Goal: Task Accomplishment & Management: Manage account settings

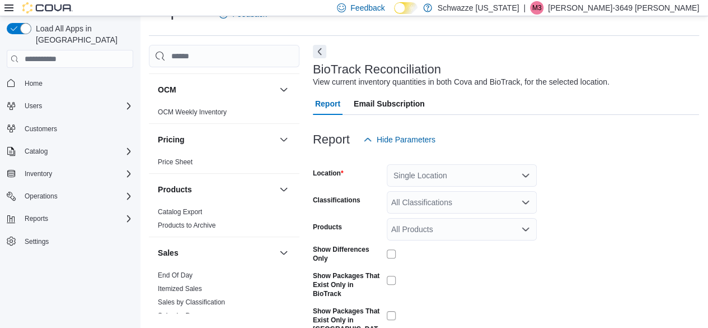
scroll to position [881, 0]
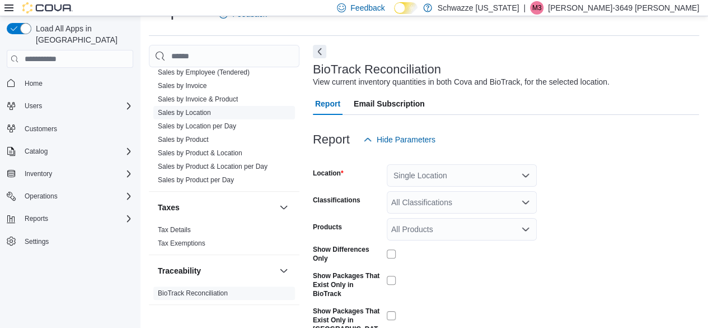
click at [206, 111] on link "Sales by Location" at bounding box center [184, 113] width 53 height 8
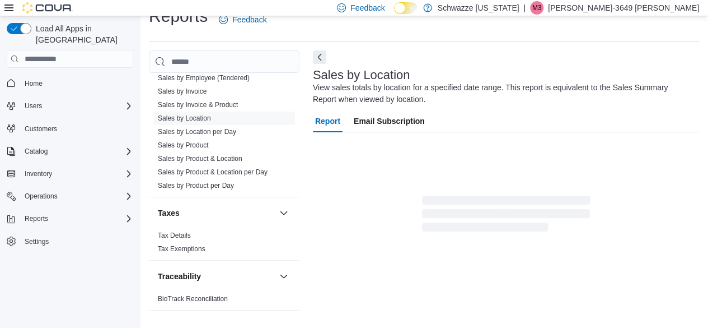
scroll to position [38, 0]
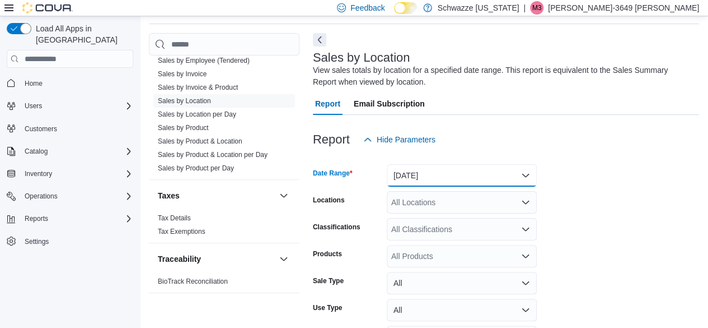
click at [526, 173] on button "[DATE]" at bounding box center [462, 175] width 150 height 22
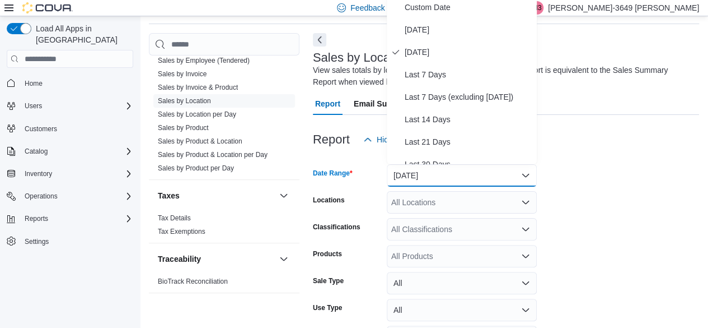
scroll to position [34, 0]
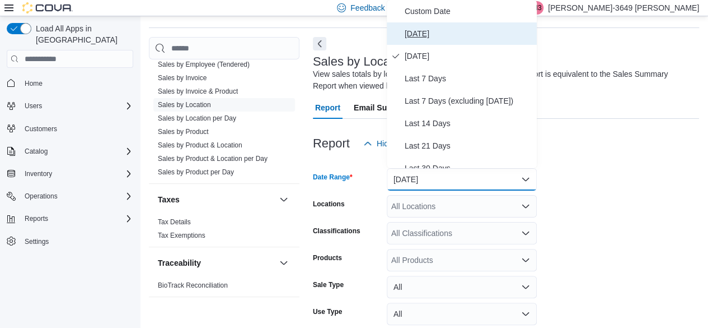
click at [424, 26] on button "[DATE]" at bounding box center [462, 33] width 150 height 22
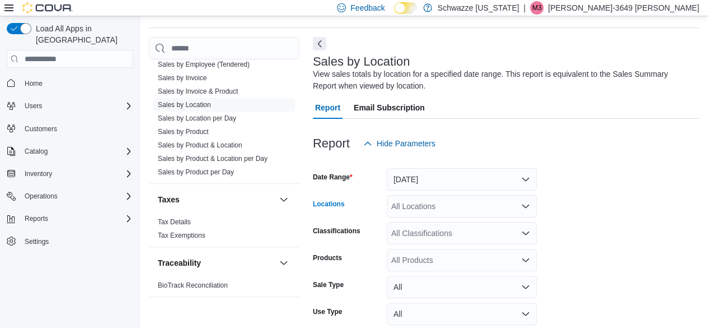
click at [525, 207] on icon "Open list of options" at bounding box center [525, 205] width 7 height 3
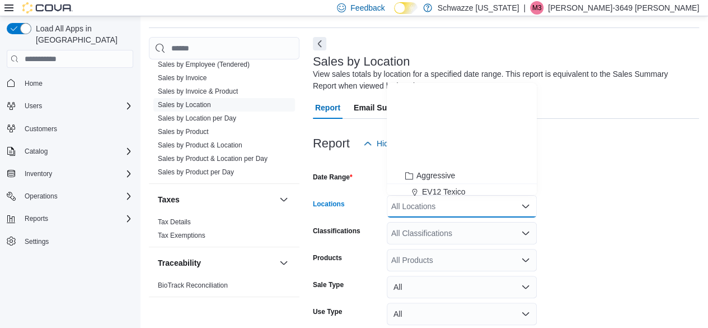
scroll to position [554, 0]
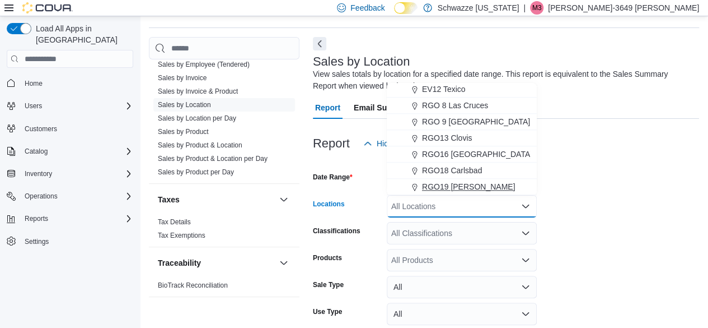
click at [475, 186] on div "RGO19 [PERSON_NAME]" at bounding box center [462, 186] width 137 height 11
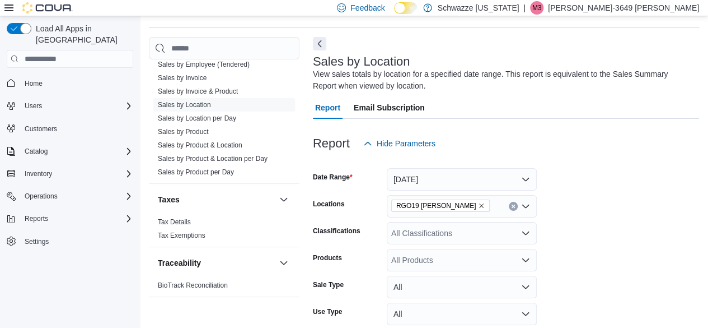
click at [592, 199] on form "Date Range [DATE] Locations RGO19 [PERSON_NAME] Classifications All Classificat…" at bounding box center [506, 269] width 386 height 228
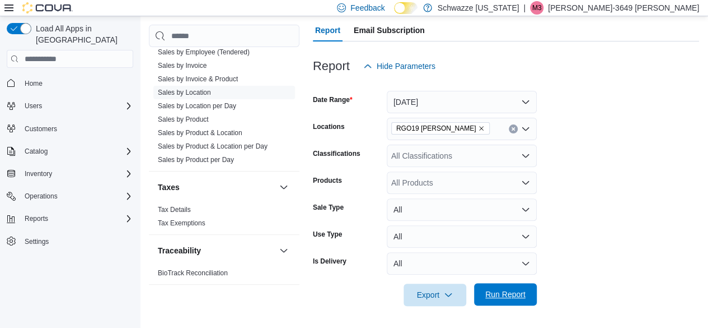
click at [504, 297] on span "Run Report" at bounding box center [505, 293] width 40 height 11
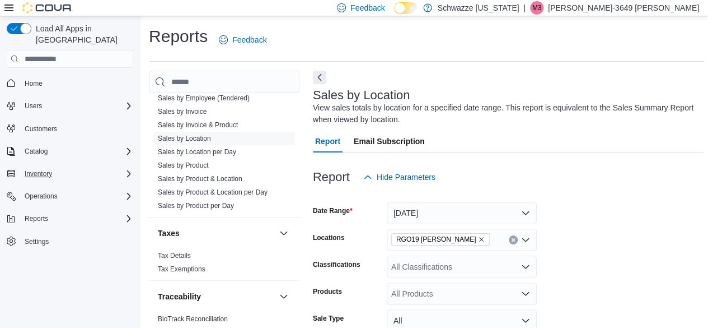
click at [121, 167] on div "Inventory" at bounding box center [76, 173] width 113 height 13
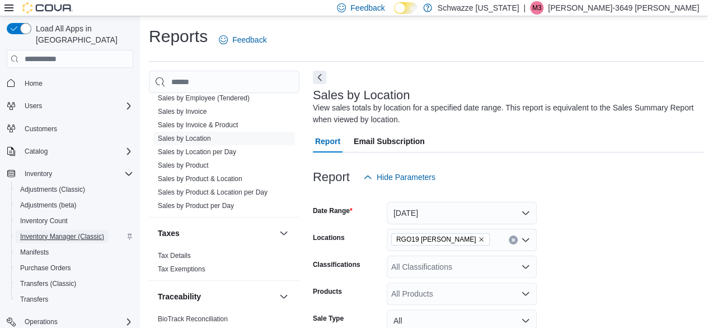
click at [71, 232] on span "Inventory Manager (Classic)" at bounding box center [62, 236] width 84 height 9
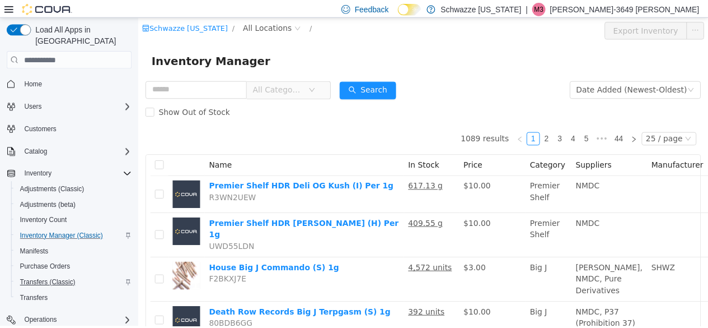
scroll to position [41, 0]
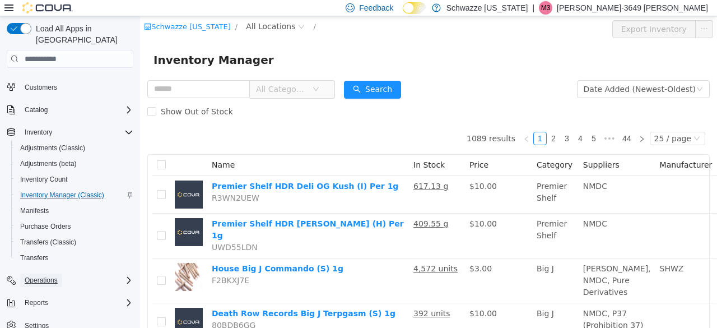
click at [50, 274] on span "Operations" at bounding box center [41, 279] width 33 height 13
click at [52, 291] on span "Cash Management" at bounding box center [48, 295] width 57 height 9
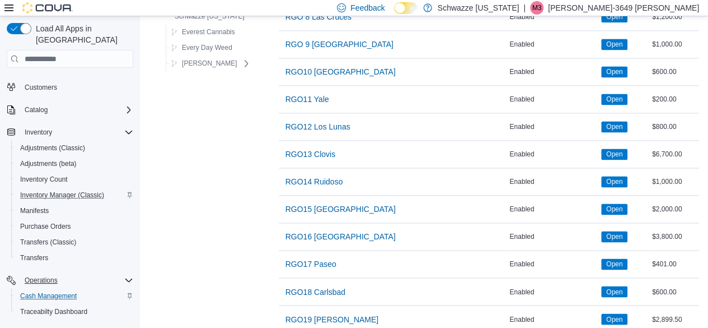
scroll to position [813, 0]
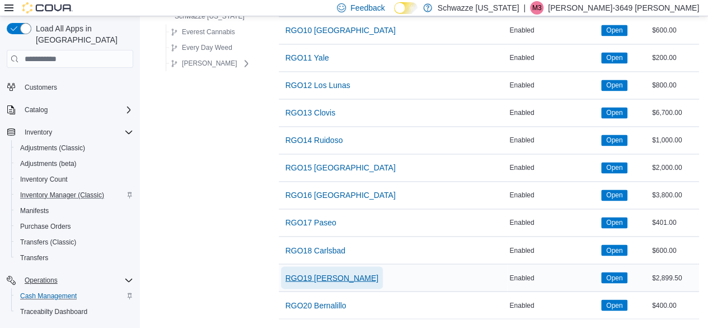
click at [335, 270] on button "RGO19 [PERSON_NAME]" at bounding box center [332, 277] width 102 height 22
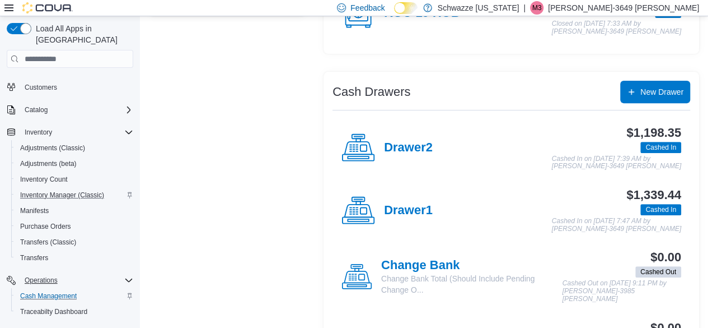
scroll to position [163, 0]
click at [399, 151] on h4 "Drawer2" at bounding box center [408, 147] width 49 height 15
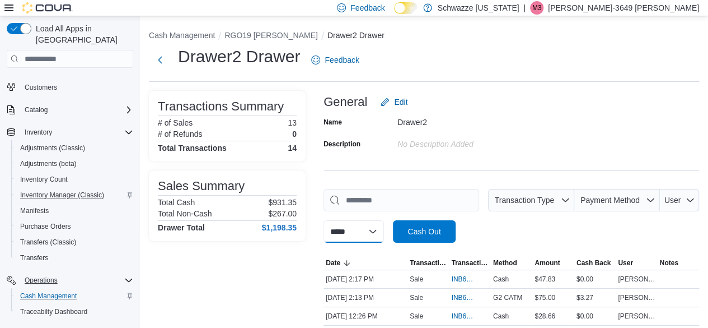
click at [354, 232] on select "**********" at bounding box center [354, 231] width 60 height 22
select select "*********"
click at [324, 220] on select "**********" at bounding box center [354, 231] width 60 height 22
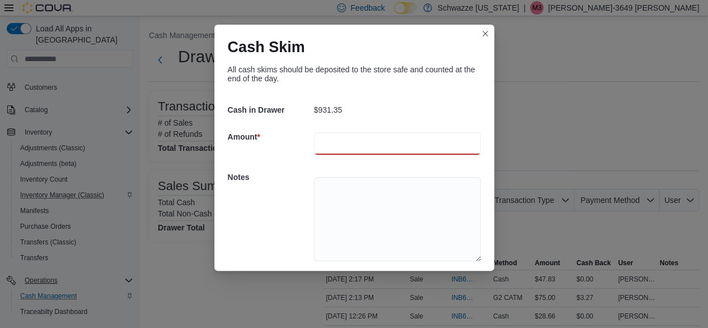
click at [336, 138] on input "number" at bounding box center [397, 143] width 167 height 22
type input "***"
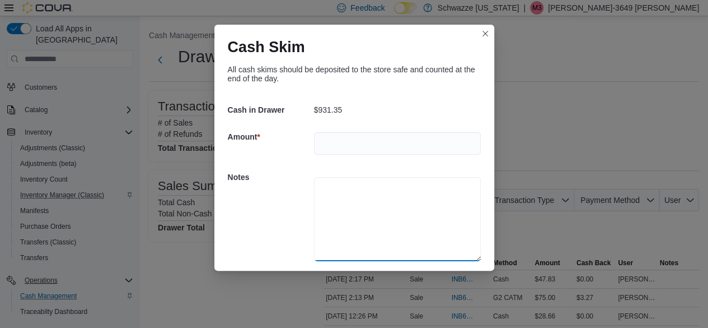
click at [336, 188] on textarea at bounding box center [397, 219] width 167 height 84
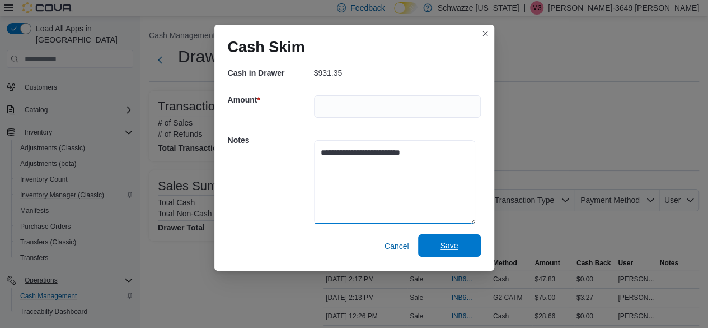
type textarea "**********"
click at [444, 248] on span "Save" at bounding box center [450, 245] width 18 height 11
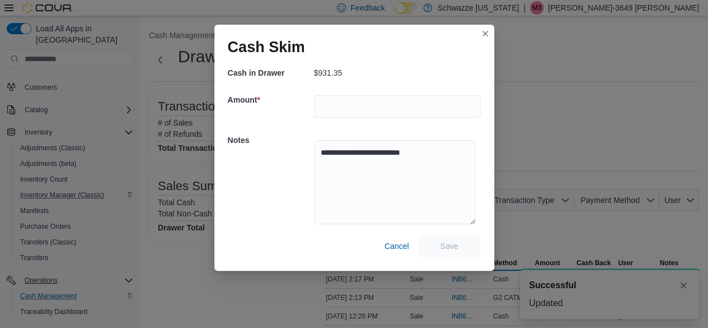
scroll to position [0, 0]
select select
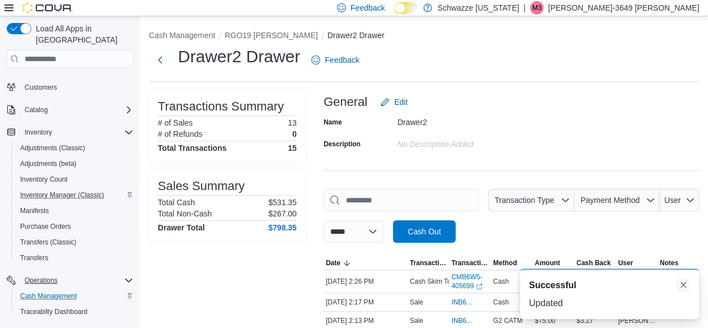
click at [686, 285] on button "Dismiss toast" at bounding box center [683, 284] width 13 height 13
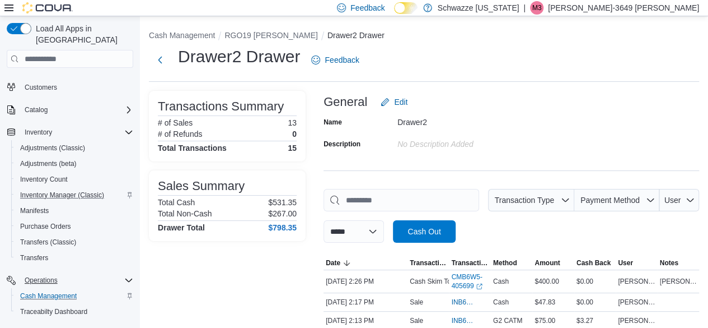
click at [656, 4] on p "[PERSON_NAME]-3649 [PERSON_NAME]" at bounding box center [623, 7] width 151 height 13
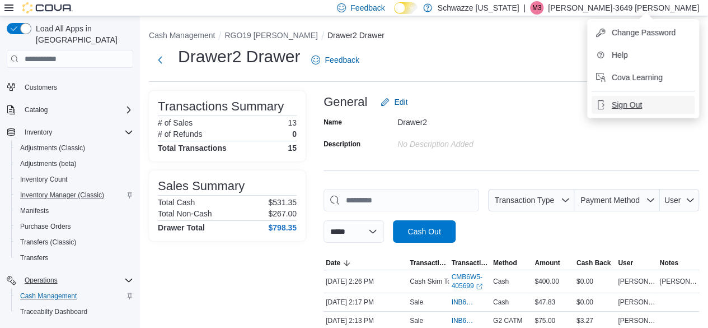
click at [620, 104] on span "Sign Out" at bounding box center [627, 104] width 30 height 11
